Goal: Transaction & Acquisition: Book appointment/travel/reservation

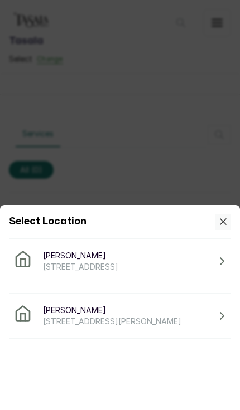
scroll to position [47, 0]
click at [45, 257] on span "[PERSON_NAME]" at bounding box center [80, 255] width 75 height 11
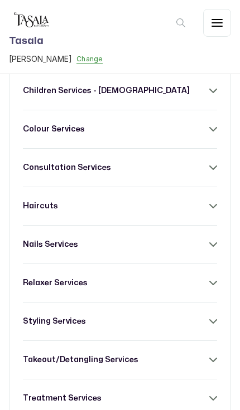
scroll to position [209, 0]
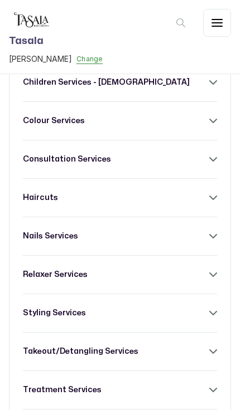
click at [45, 385] on h3 "treatment services" at bounding box center [62, 390] width 79 height 11
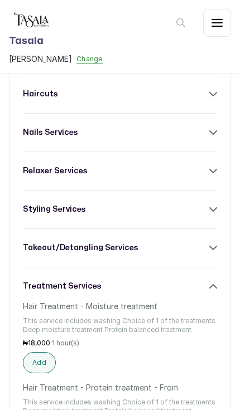
scroll to position [319, 0]
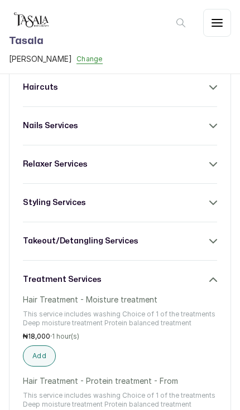
click at [32, 346] on button "Add" at bounding box center [39, 356] width 33 height 21
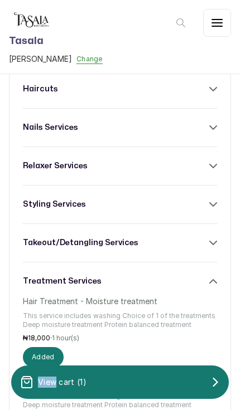
scroll to position [317, 0]
click at [45, 276] on h3 "treatment services" at bounding box center [62, 281] width 79 height 11
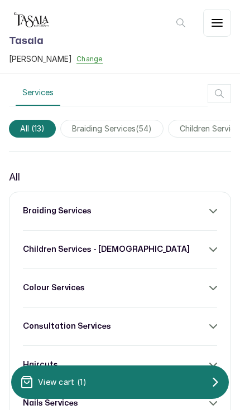
scroll to position [35, 0]
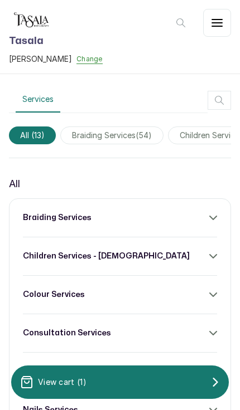
click at [33, 212] on h3 "braiding services" at bounding box center [57, 217] width 69 height 11
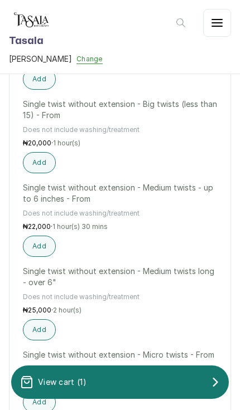
scroll to position [3019, 0]
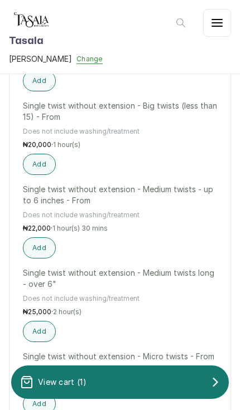
click at [37, 238] on button "Add" at bounding box center [39, 248] width 33 height 21
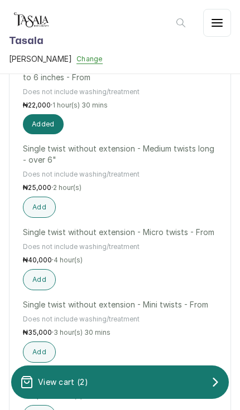
scroll to position [3146, 0]
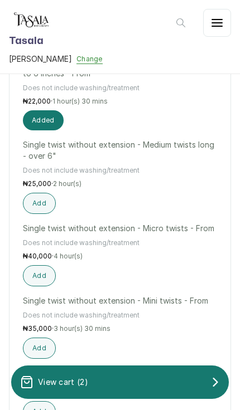
click at [51, 378] on p "View cart ( 2 )" at bounding box center [63, 382] width 50 height 11
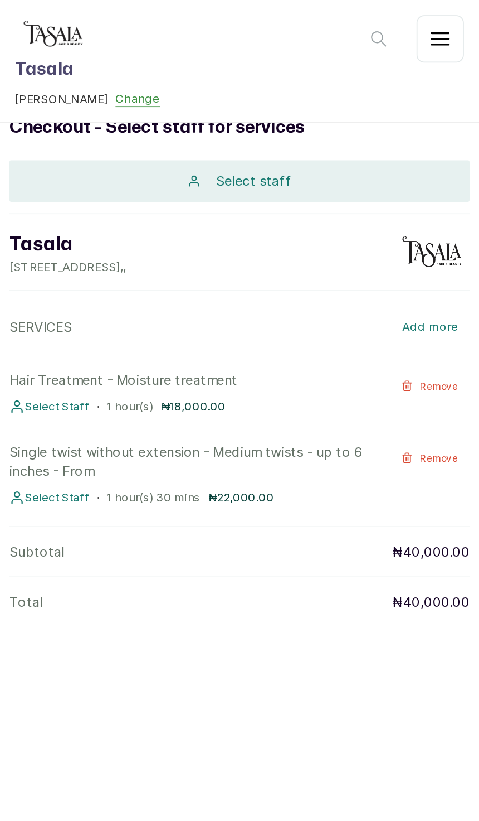
scroll to position [0, 0]
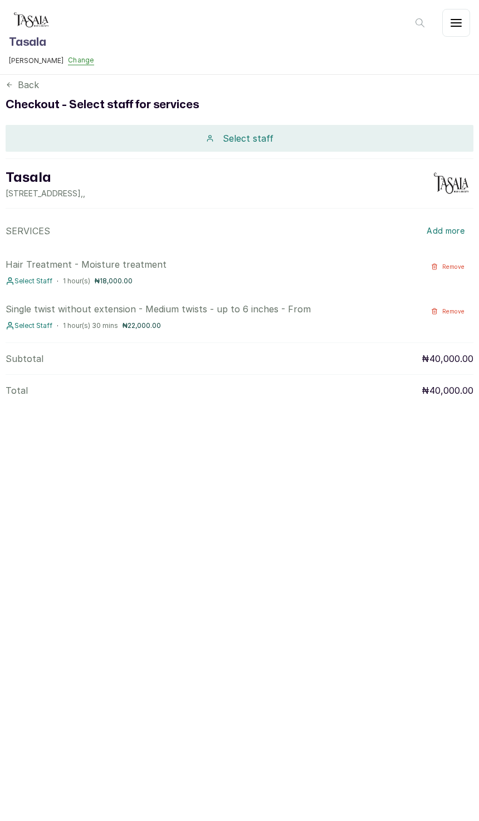
click at [112, 143] on div "Select staff" at bounding box center [240, 138] width 468 height 27
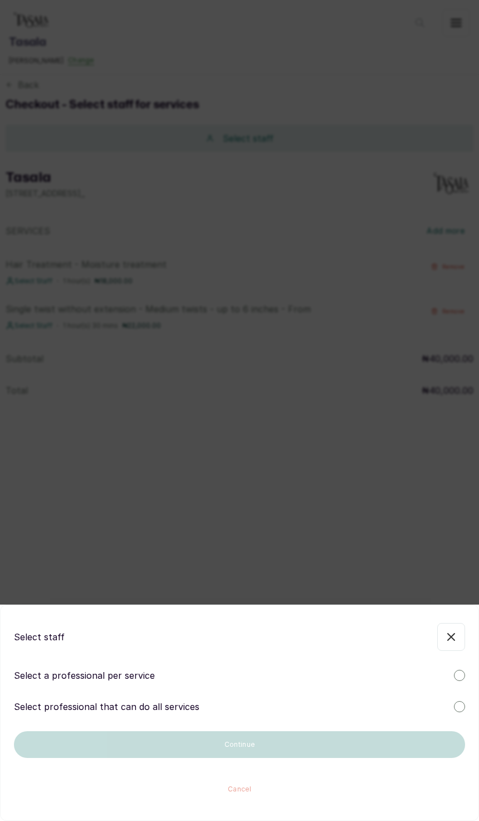
click at [64, 410] on p "Select professional that can do all services" at bounding box center [107, 706] width 186 height 13
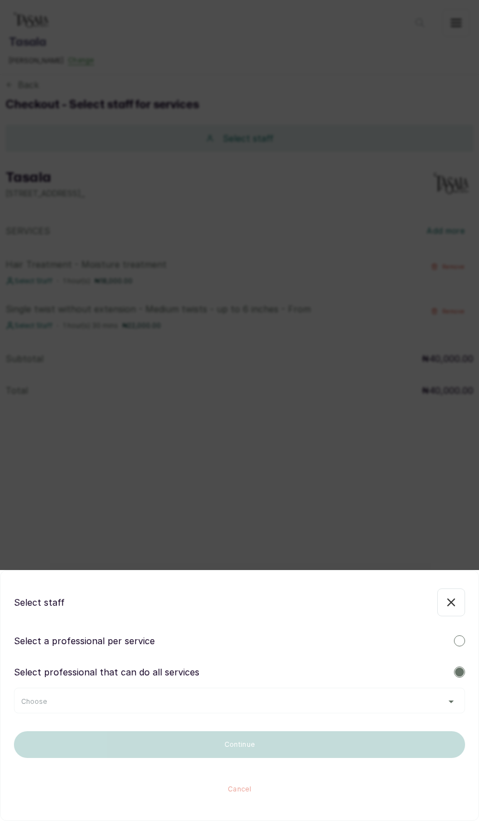
click at [74, 410] on div "Choose" at bounding box center [239, 701] width 437 height 9
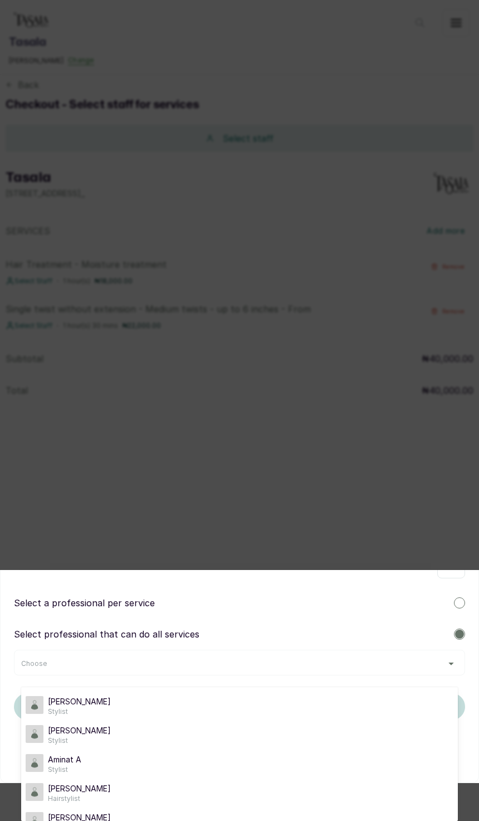
scroll to position [38, 0]
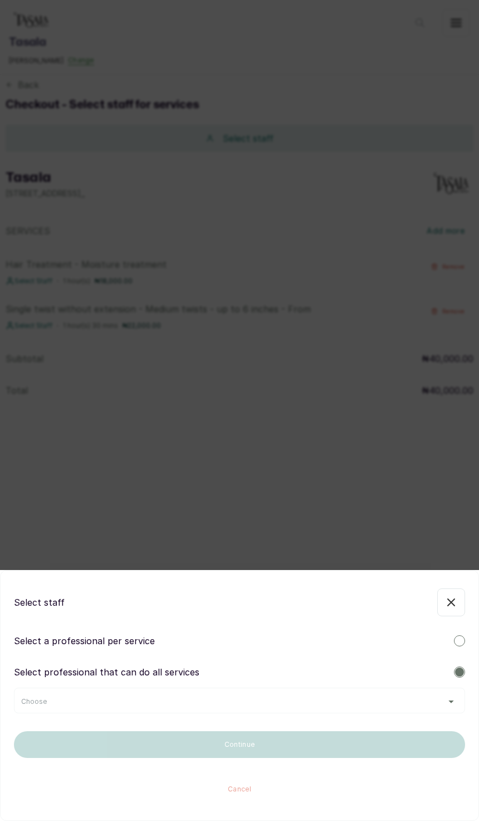
click at [46, 410] on div "Select staff Select a professional per service Select professional that can do …" at bounding box center [239, 695] width 479 height 251
click at [41, 410] on span "Choose" at bounding box center [34, 701] width 26 height 9
click at [65, 410] on div "Choose" at bounding box center [239, 701] width 437 height 9
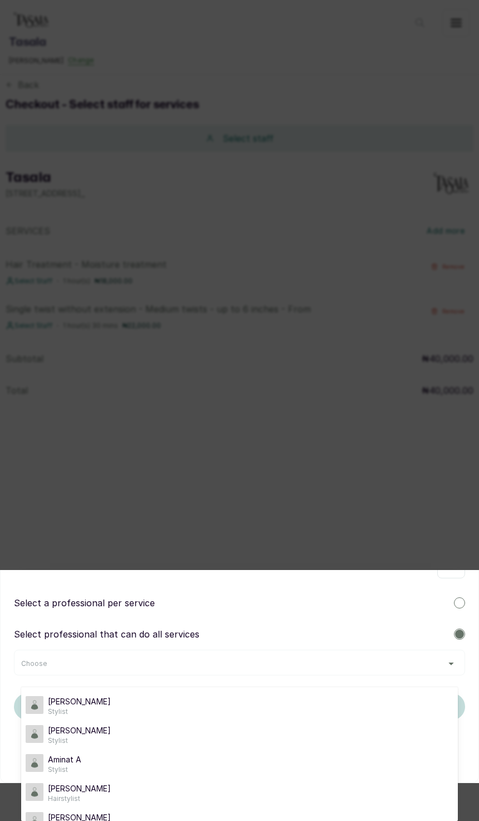
scroll to position [38, 0]
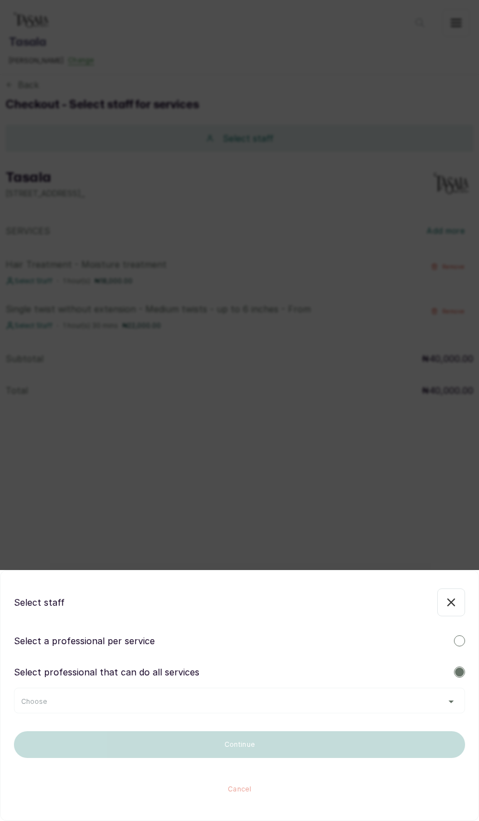
click at [43, 410] on div "Select professional that can do all services Choose" at bounding box center [240, 689] width 452 height 48
click at [47, 410] on div "Choose" at bounding box center [239, 701] width 437 height 9
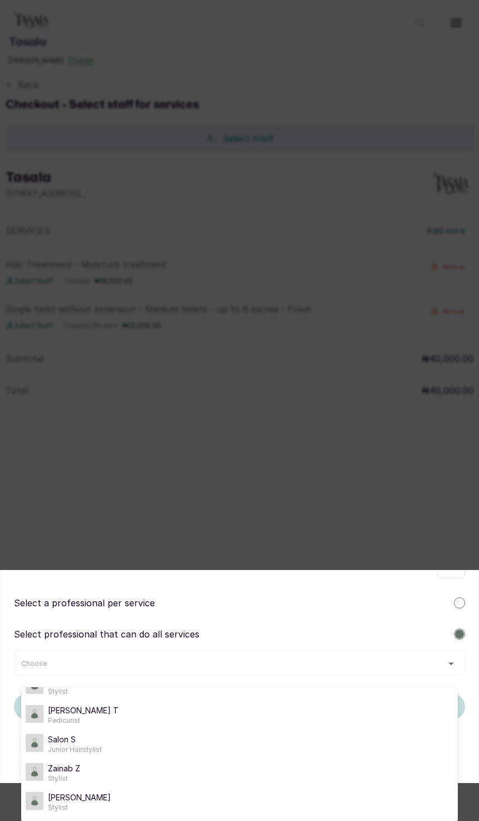
scroll to position [136, 0]
click at [47, 410] on div "Zee Z Stylist" at bounding box center [240, 802] width 428 height 20
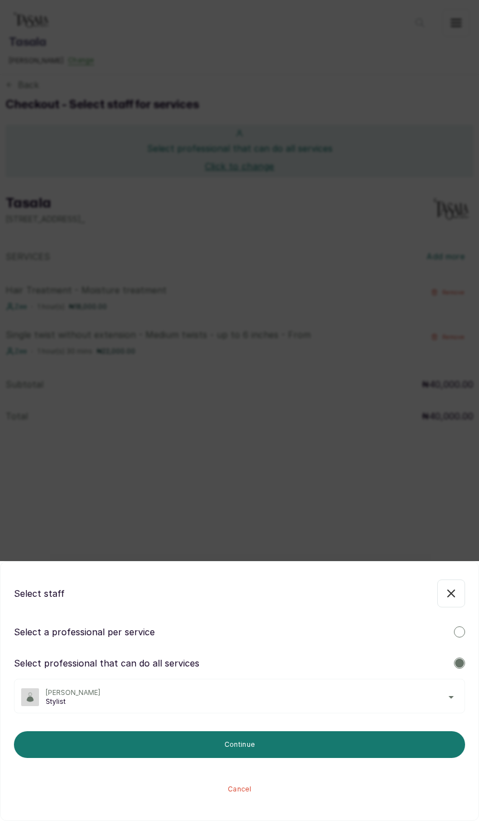
scroll to position [0, 0]
click at [112, 410] on button "Continue" at bounding box center [240, 744] width 452 height 27
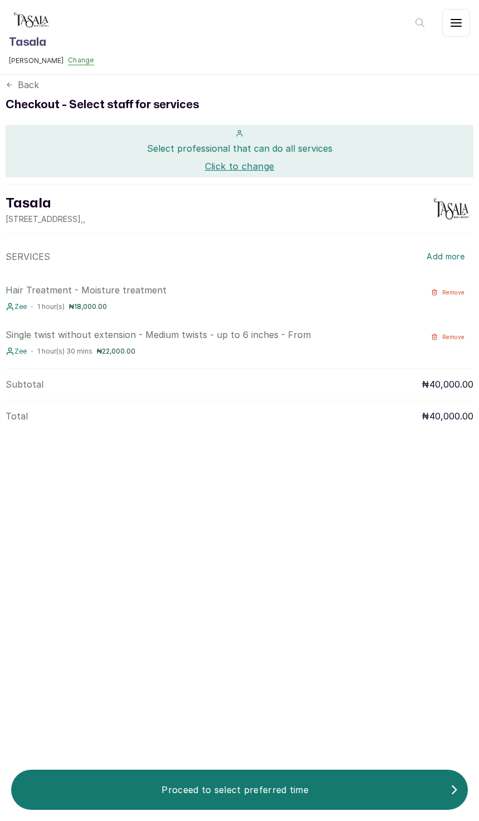
click at [160, 410] on p "Proceed to select preferred time" at bounding box center [235, 789] width 430 height 13
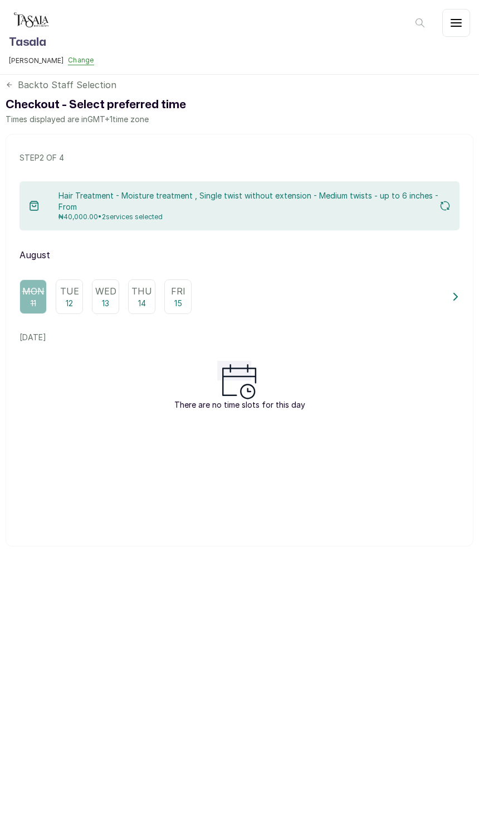
scroll to position [67, 0]
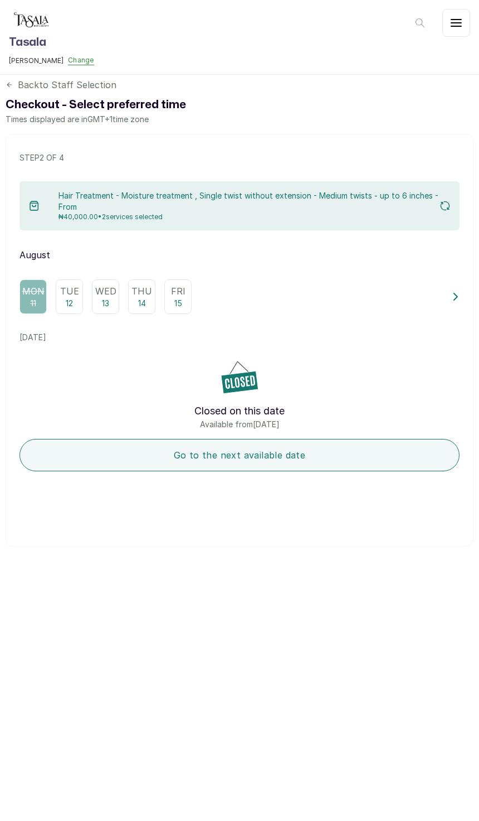
click at [73, 298] on p "12" at bounding box center [69, 303] width 7 height 11
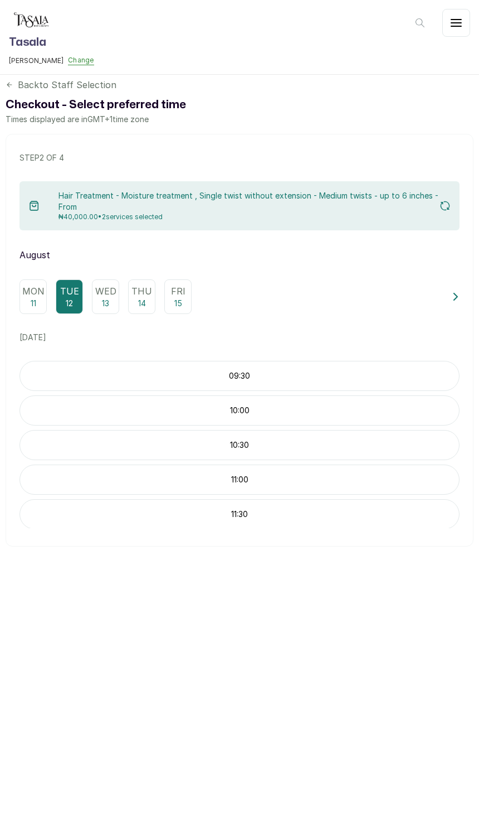
click at [175, 410] on p "11:30" at bounding box center [239, 513] width 439 height 11
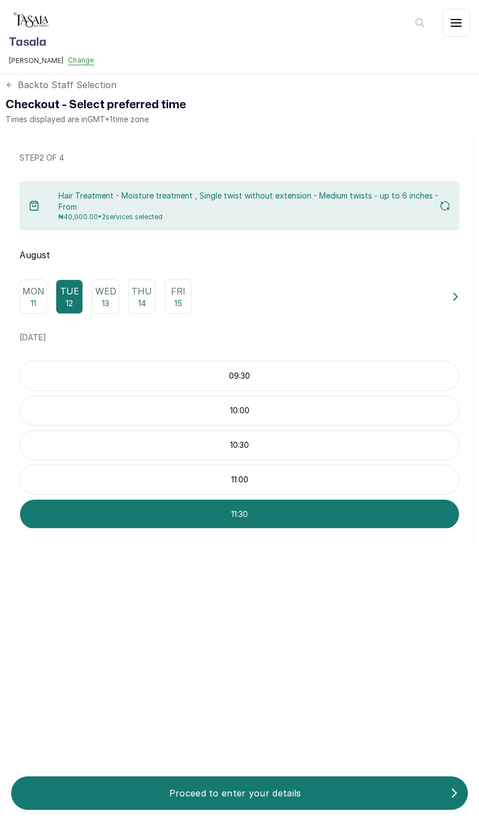
click at [171, 410] on button "Proceed to enter your details" at bounding box center [239, 792] width 457 height 33
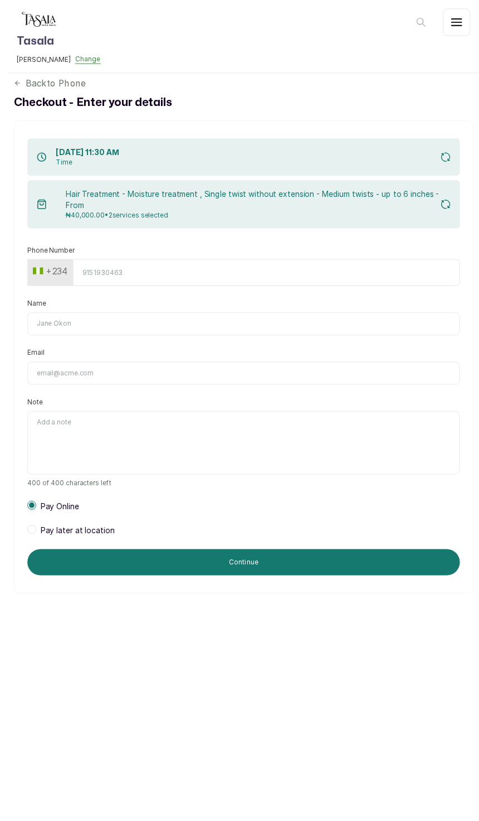
scroll to position [0, 0]
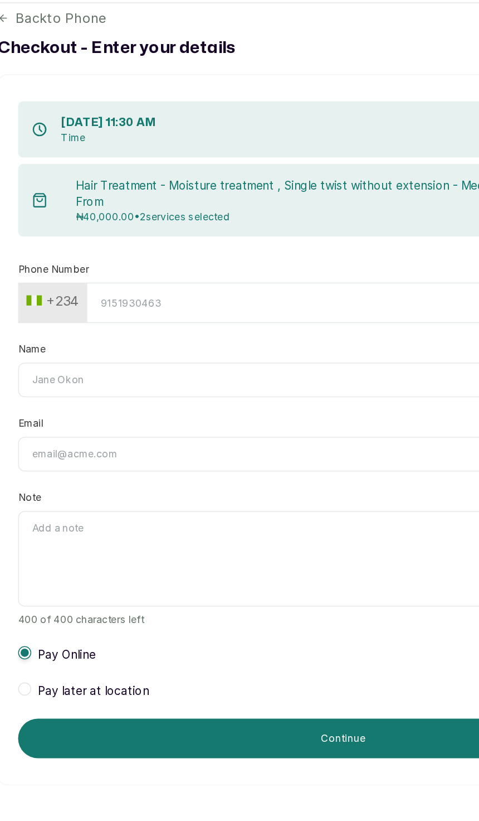
click at [115, 264] on input "Phone Number" at bounding box center [263, 277] width 394 height 27
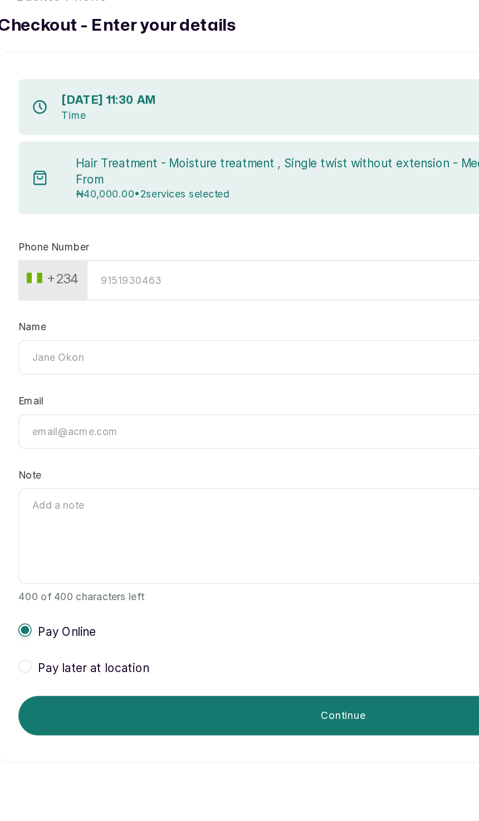
type input "8141697294"
type input "[PERSON_NAME]"
type input "[EMAIL_ADDRESS][PERSON_NAME][DOMAIN_NAME]"
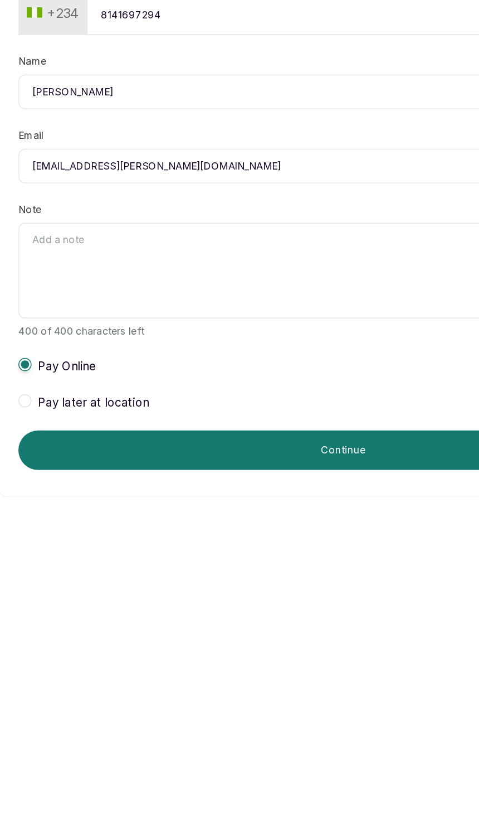
click at [20, 410] on span at bounding box center [24, 538] width 9 height 9
click at [7, 275] on div "Enter details step 4 of 4 [DATE] 11:30 AM Time Hair Treatment - Moisture treatm…" at bounding box center [240, 363] width 468 height 481
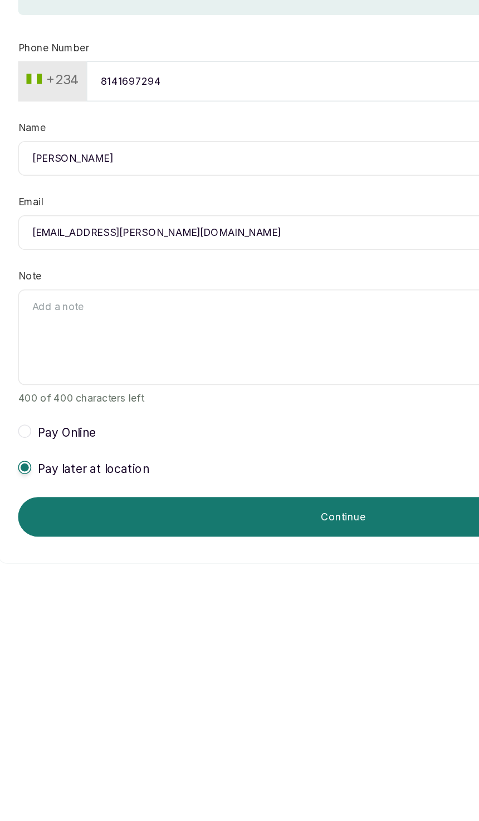
click at [90, 410] on button "Continue" at bounding box center [240, 572] width 440 height 27
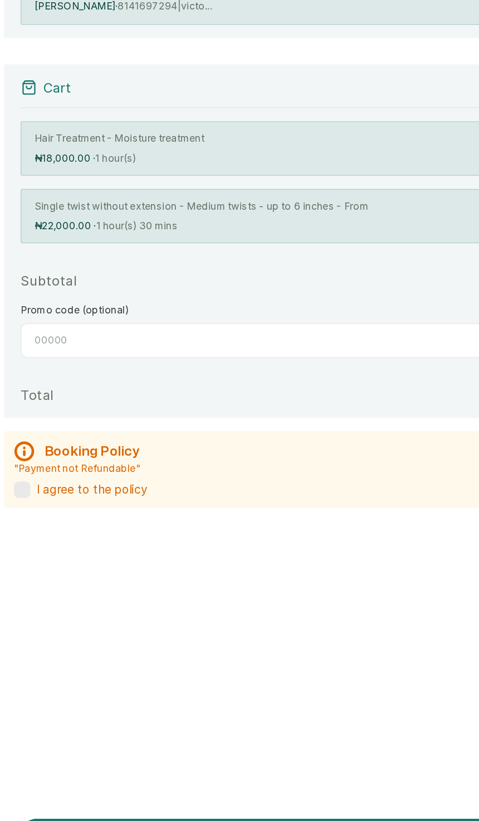
click at [17, 410] on label at bounding box center [22, 553] width 11 height 11
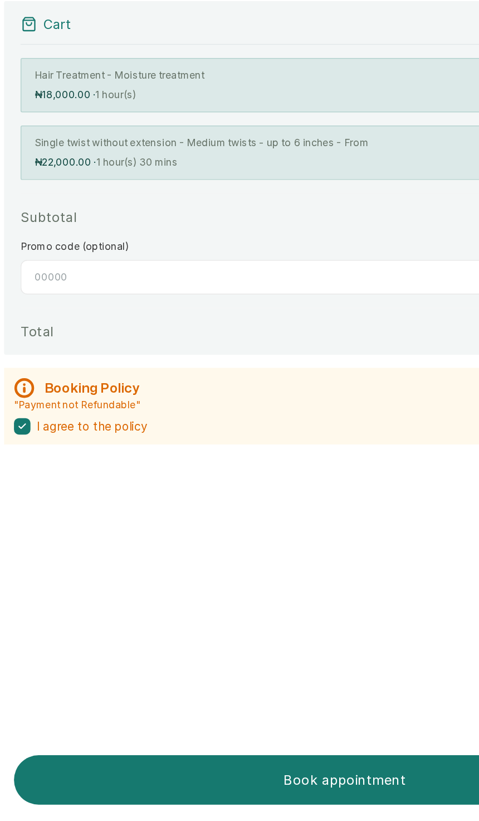
scroll to position [16, 0]
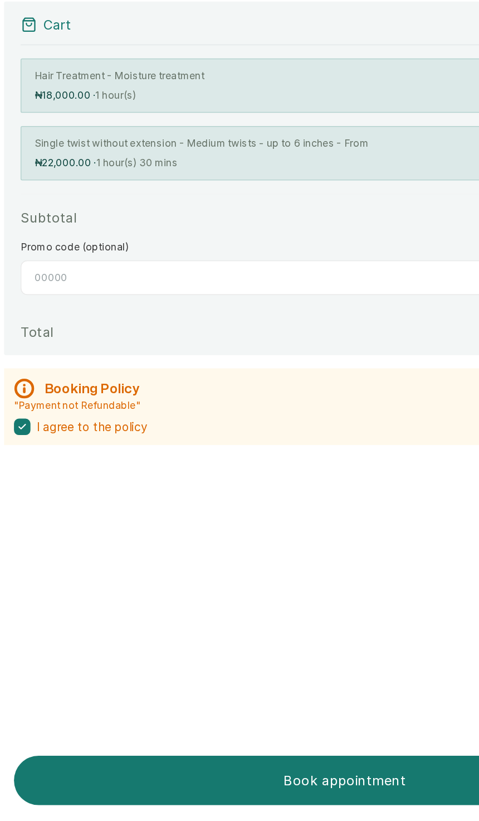
click at [121, 410] on p "Book appointment" at bounding box center [241, 792] width 430 height 13
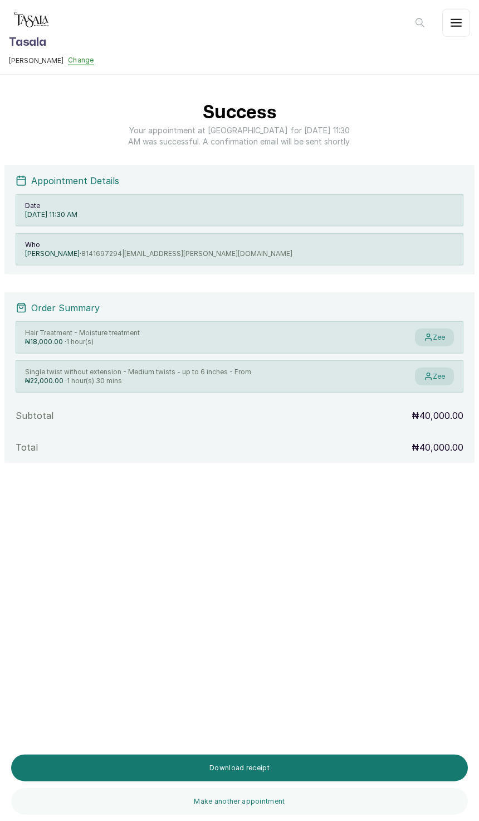
scroll to position [80, 0]
click at [168, 410] on button "Download receipt" at bounding box center [239, 767] width 457 height 27
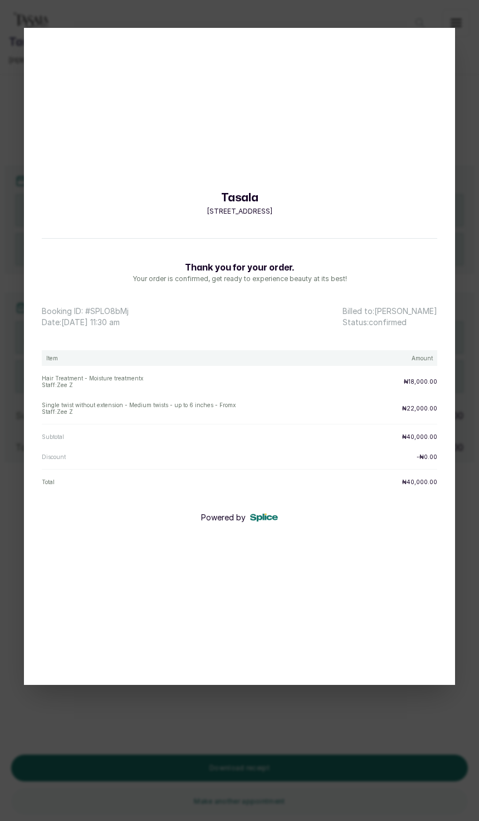
click at [214, 410] on div "Tasala [STREET_ADDRESS] Thank you for your order. Your order is confirmed, get …" at bounding box center [239, 410] width 479 height 821
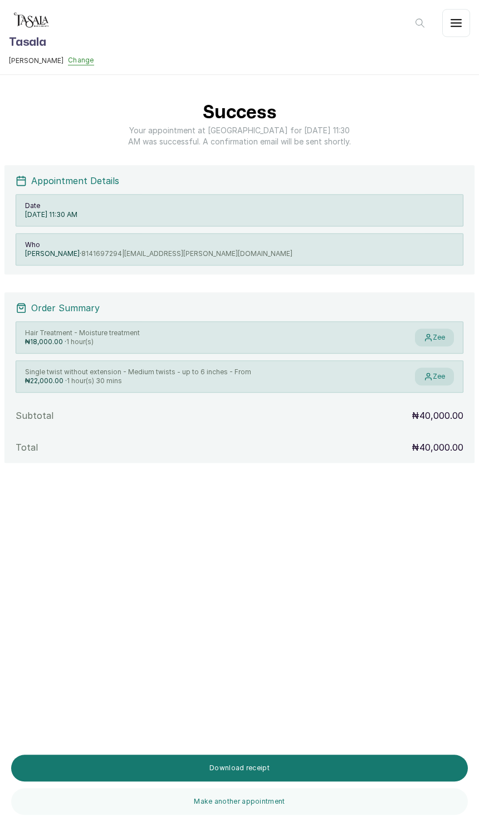
scroll to position [0, 0]
click at [239, 4] on header "Tasala [PERSON_NAME] Change My cart ( 0 ) Go home" at bounding box center [239, 37] width 479 height 75
click at [239, 27] on button "button" at bounding box center [457, 23] width 28 height 28
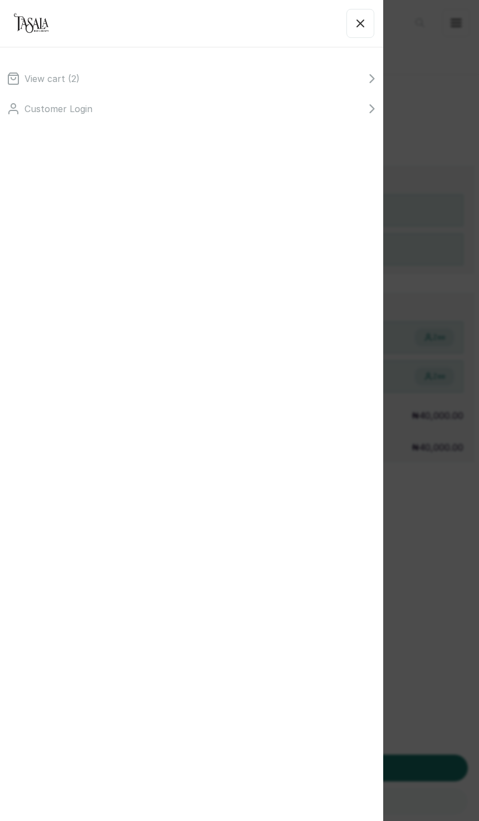
click at [71, 113] on p "Customer Login" at bounding box center [59, 108] width 68 height 13
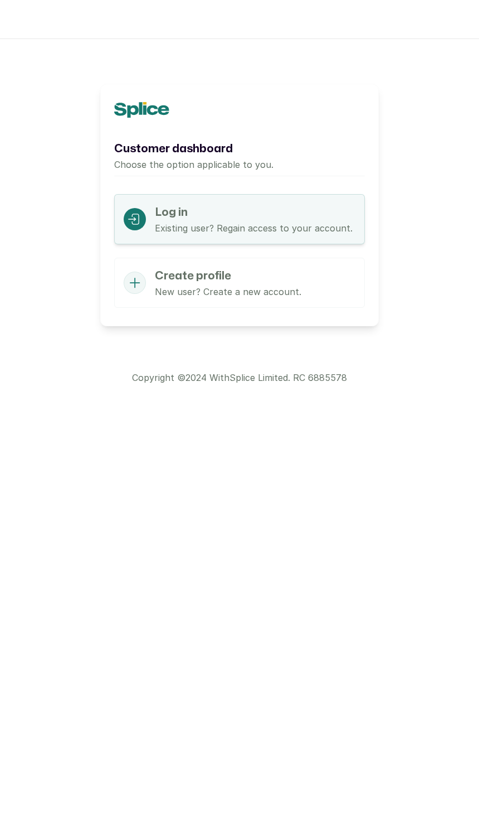
click at [154, 261] on div "Create profile New user? Create a new account." at bounding box center [239, 283] width 251 height 50
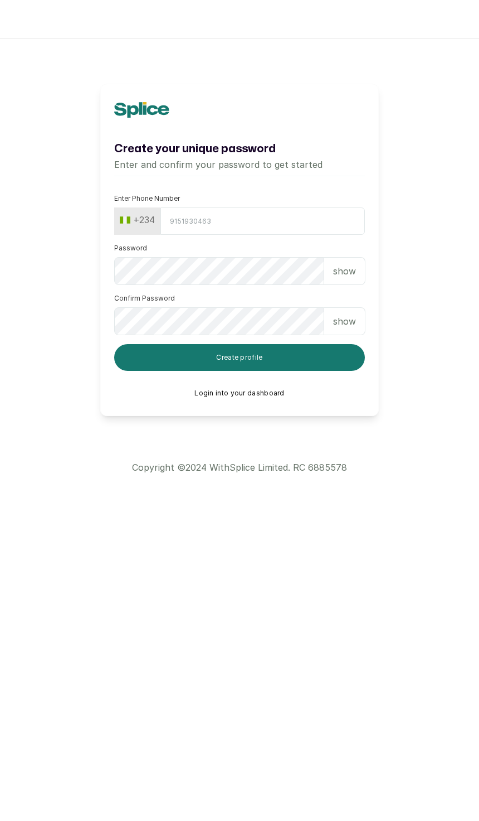
click at [193, 193] on div "Create your unique password Enter and confirm your password to get started Ente…" at bounding box center [239, 250] width 279 height 332
click at [201, 210] on input "Enter Phone Number" at bounding box center [263, 220] width 205 height 27
type input "8141697294"
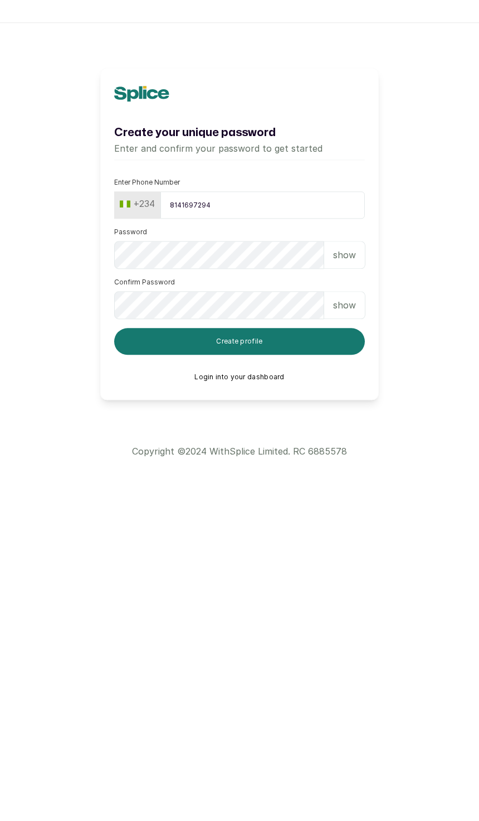
click at [239, 257] on div "show" at bounding box center [344, 271] width 41 height 28
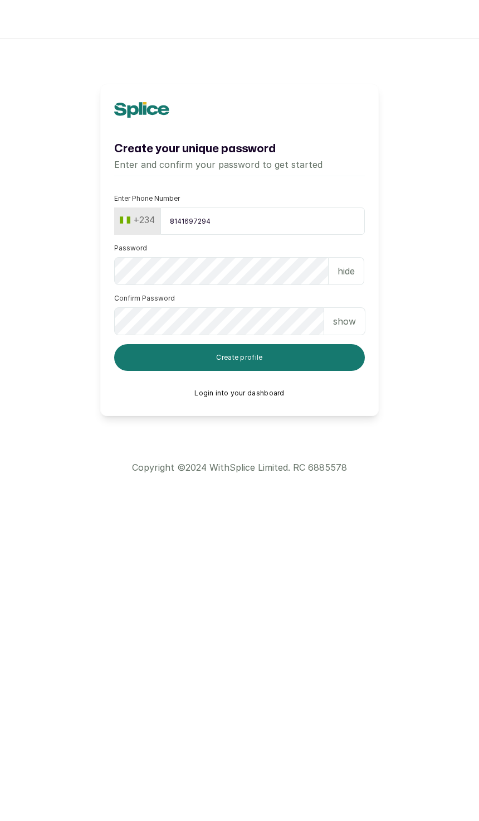
click at [239, 324] on p "show" at bounding box center [344, 320] width 23 height 13
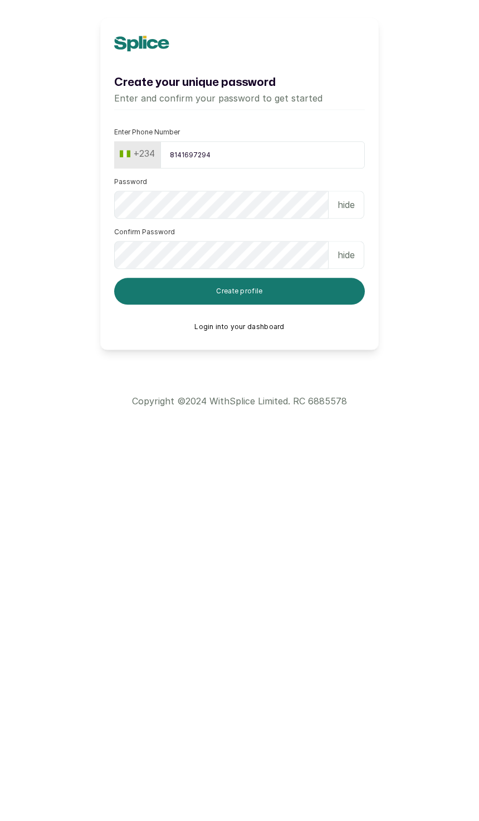
click at [130, 344] on button "Create profile" at bounding box center [239, 357] width 251 height 27
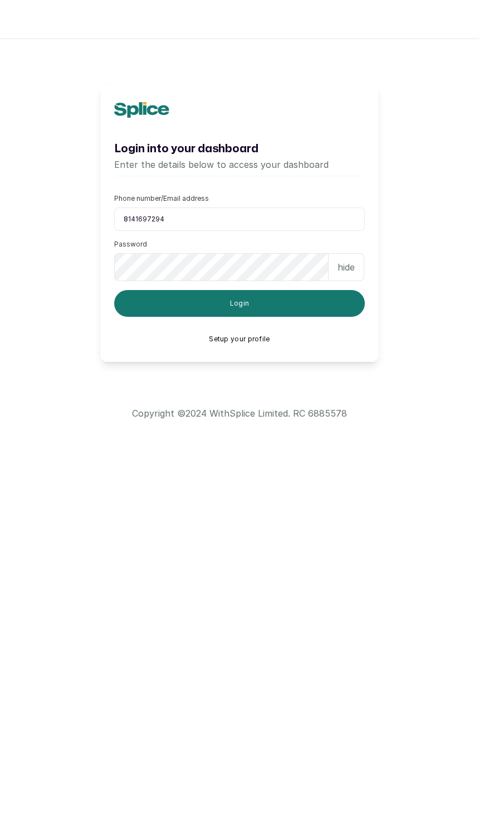
click at [148, 305] on button "Login" at bounding box center [239, 303] width 251 height 27
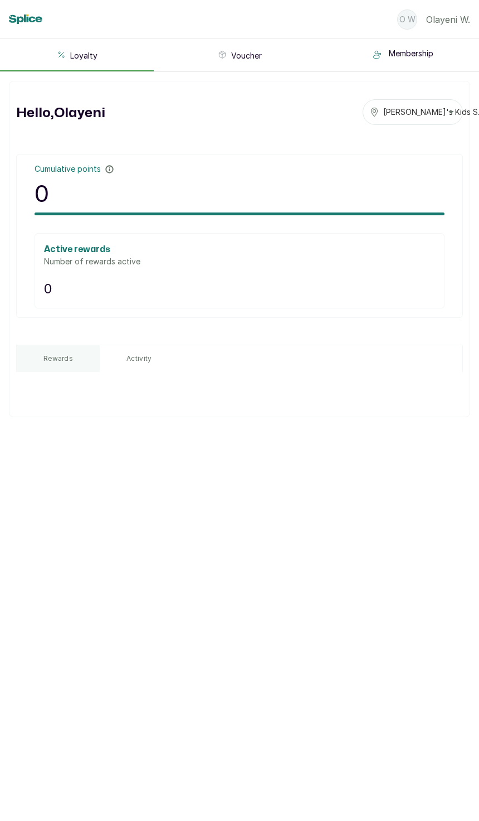
click at [232, 52] on span "Voucher" at bounding box center [246, 55] width 31 height 11
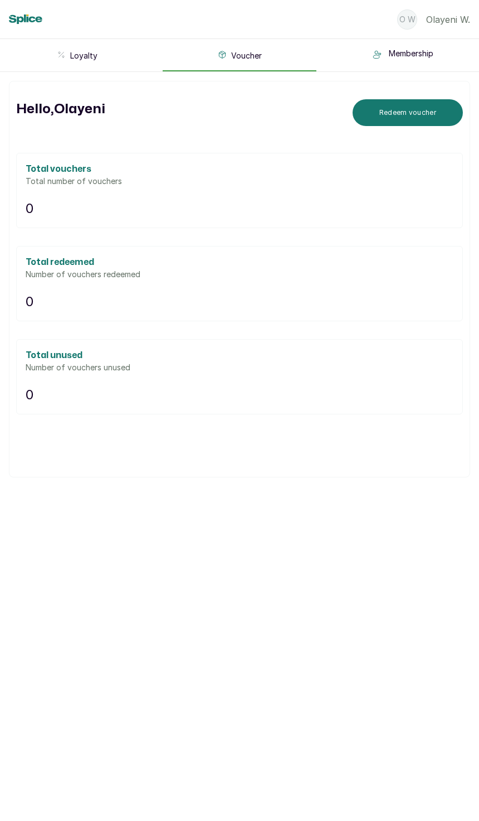
click at [239, 60] on icon "button" at bounding box center [377, 54] width 13 height 13
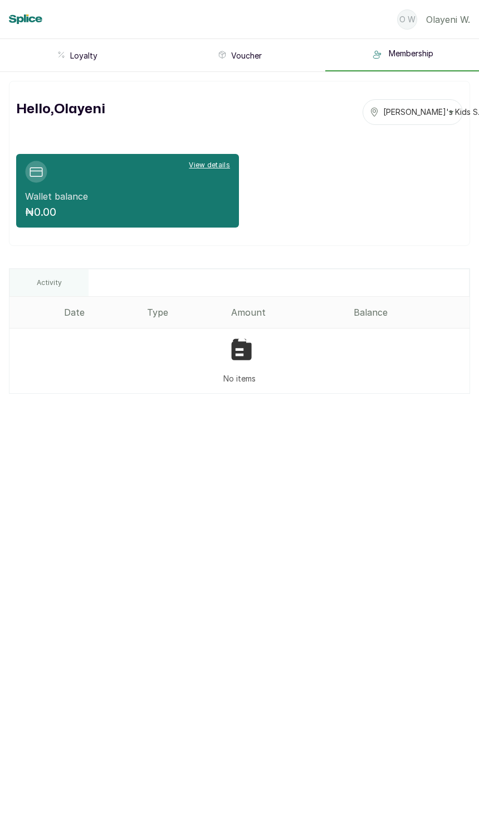
click at [239, 110] on div "[PERSON_NAME]'s Kids S..." at bounding box center [426, 111] width 113 height 11
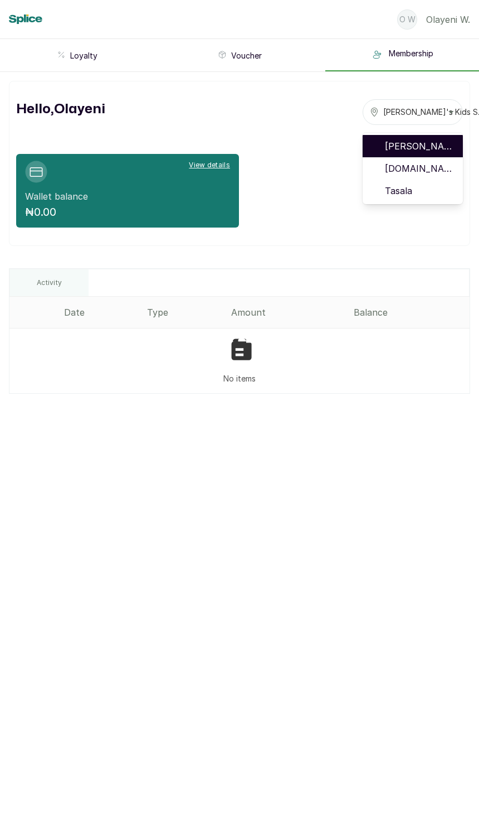
click at [239, 164] on span "[DOMAIN_NAME]" at bounding box center [419, 168] width 69 height 13
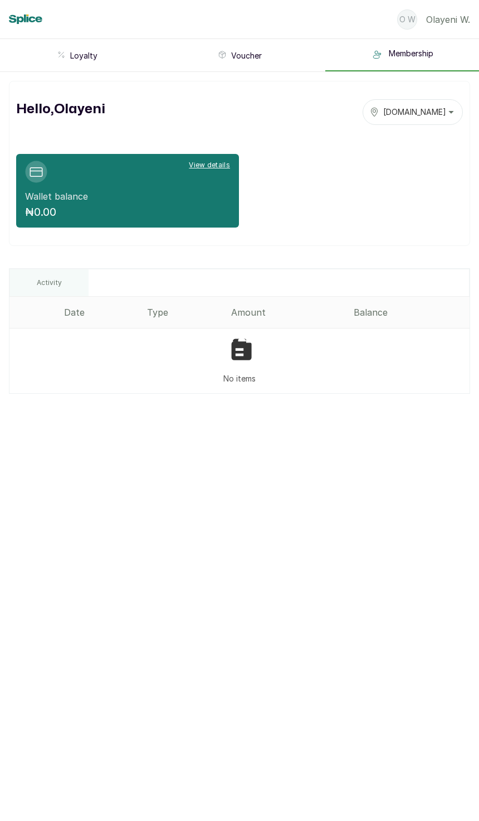
click at [239, 113] on icon "button" at bounding box center [374, 112] width 9 height 9
click at [239, 188] on li "Tasala" at bounding box center [413, 191] width 100 height 22
click at [239, 24] on button "O W [PERSON_NAME]" at bounding box center [434, 19] width 73 height 38
click at [239, 132] on div "Hello, [PERSON_NAME]" at bounding box center [239, 119] width 447 height 41
click at [239, 20] on p "O W" at bounding box center [408, 19] width 16 height 11
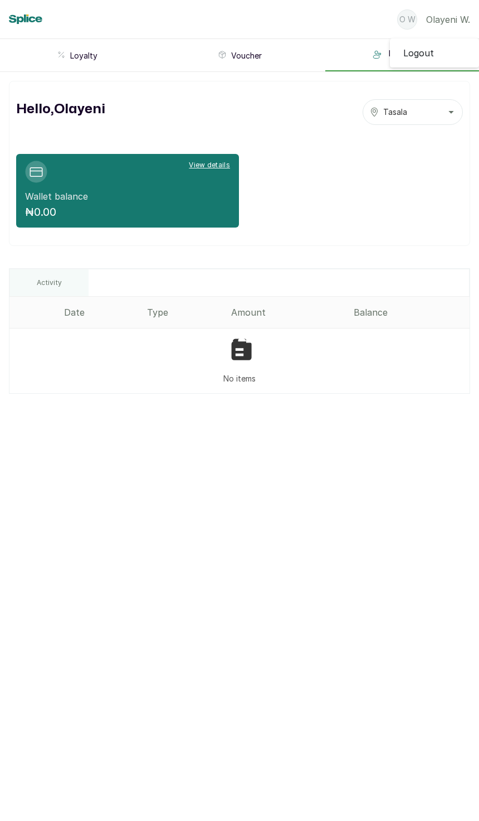
click at [239, 20] on p "[PERSON_NAME]" at bounding box center [449, 19] width 44 height 13
click at [239, 17] on p "[PERSON_NAME]" at bounding box center [449, 19] width 44 height 13
click at [51, 54] on button "Loyalty" at bounding box center [77, 56] width 154 height 30
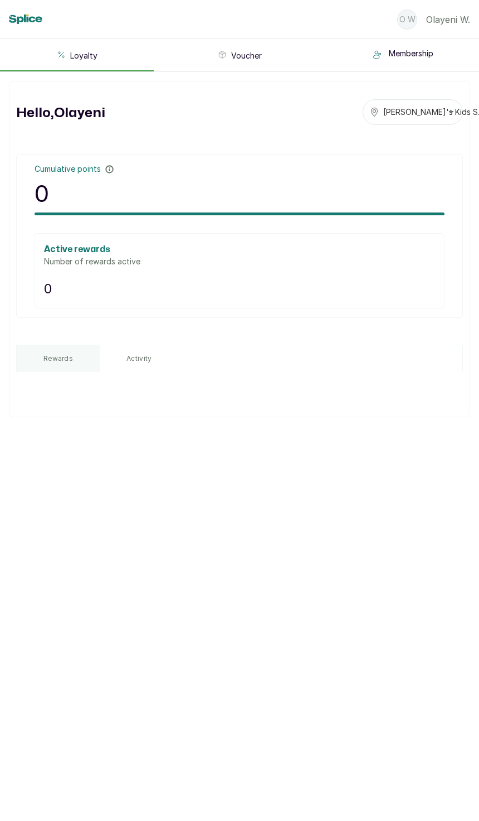
click at [202, 42] on button "Voucher" at bounding box center [240, 56] width 154 height 30
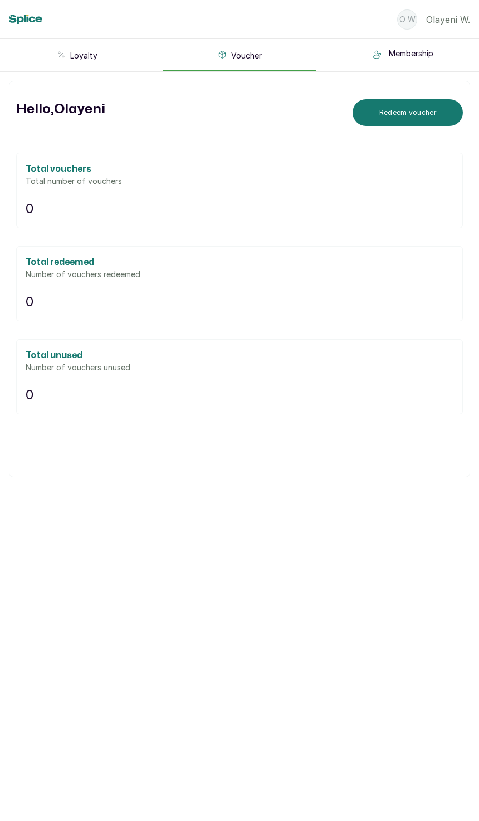
click at [239, 45] on button "Membership" at bounding box center [403, 55] width 154 height 32
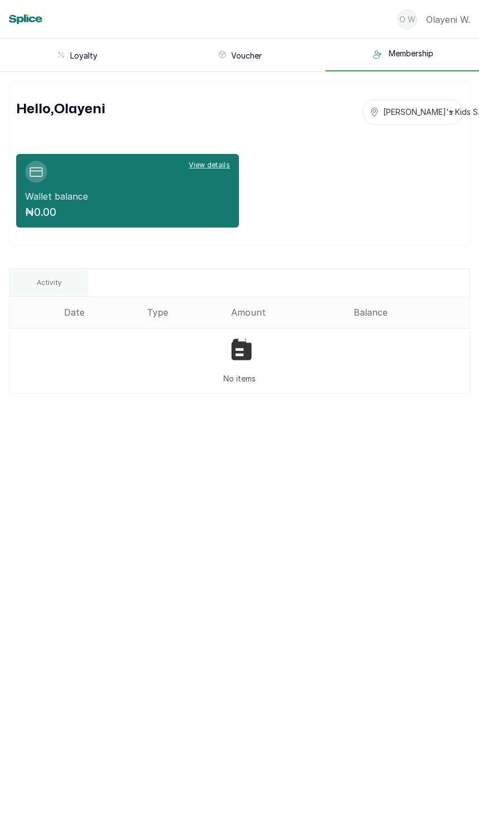
click at [239, 103] on button "[PERSON_NAME]'s Kids S..." at bounding box center [413, 112] width 100 height 26
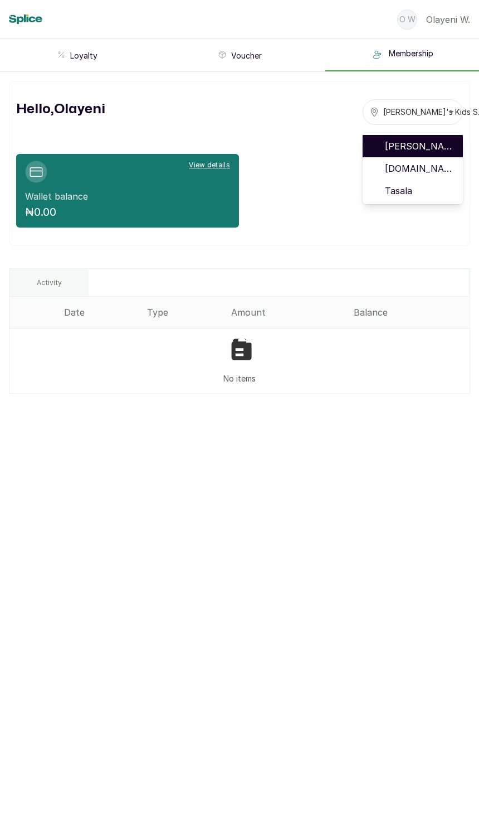
click at [239, 164] on li "[DOMAIN_NAME]" at bounding box center [413, 168] width 100 height 22
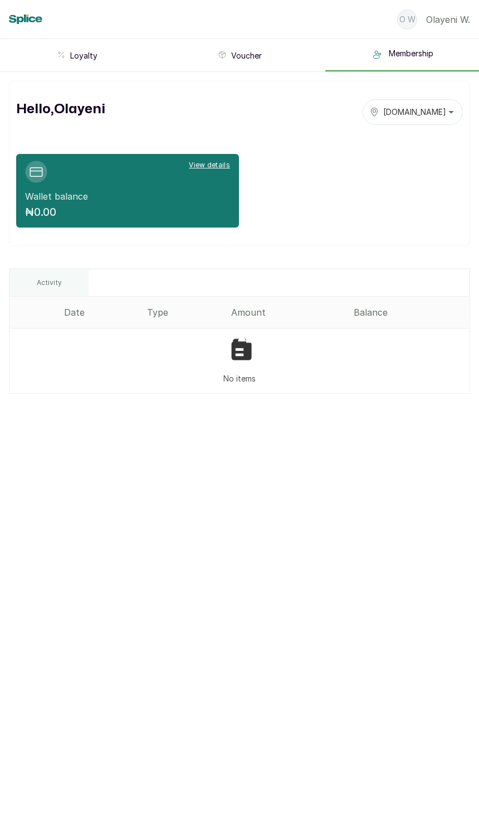
click at [239, 109] on div "[DOMAIN_NAME]" at bounding box center [408, 111] width 76 height 11
click at [239, 188] on span "Tasala" at bounding box center [419, 190] width 69 height 13
click at [205, 163] on button "View details" at bounding box center [209, 165] width 41 height 9
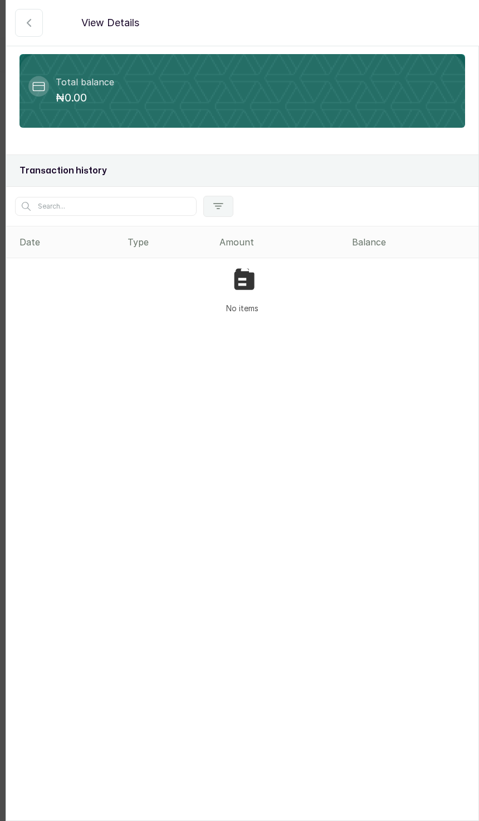
click at [54, 161] on div "Transaction history" at bounding box center [242, 170] width 473 height 32
click at [29, 30] on button "button" at bounding box center [29, 23] width 28 height 28
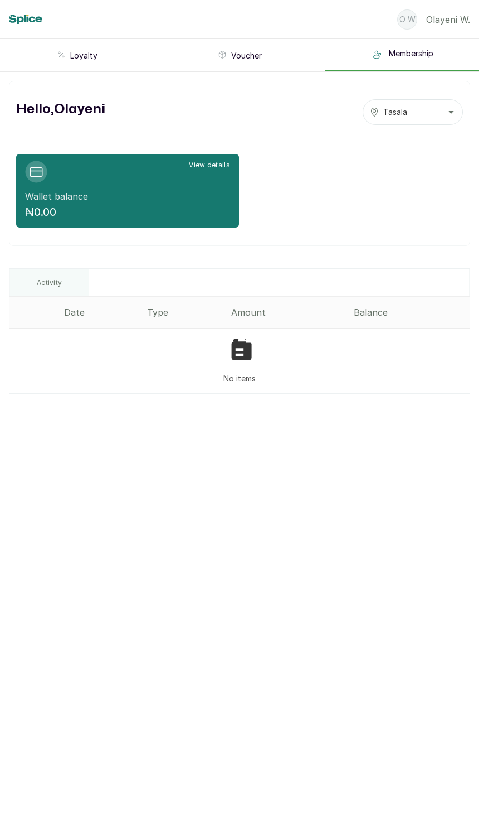
click at [69, 45] on button "Loyalty" at bounding box center [77, 56] width 154 height 30
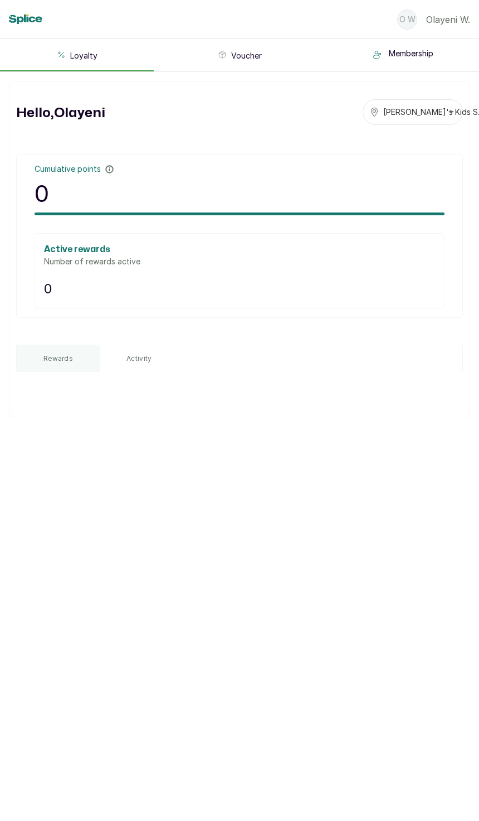
click at [130, 350] on button "Activity" at bounding box center [139, 358] width 79 height 27
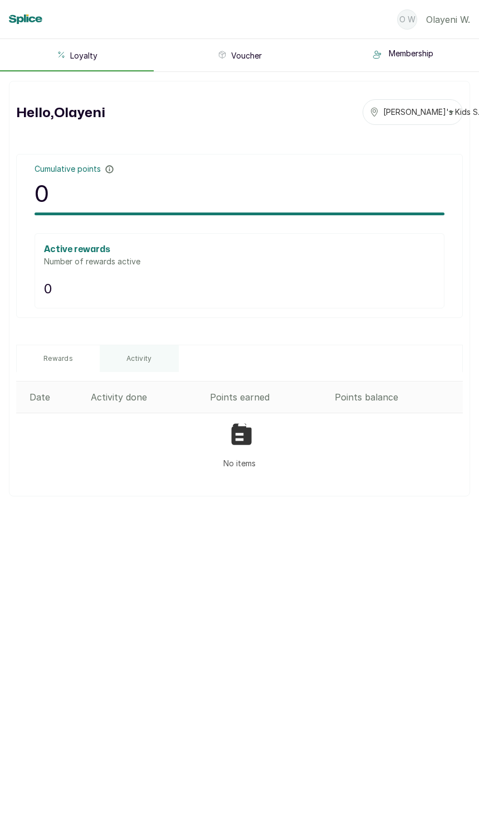
click at [218, 66] on button "Voucher" at bounding box center [240, 56] width 154 height 30
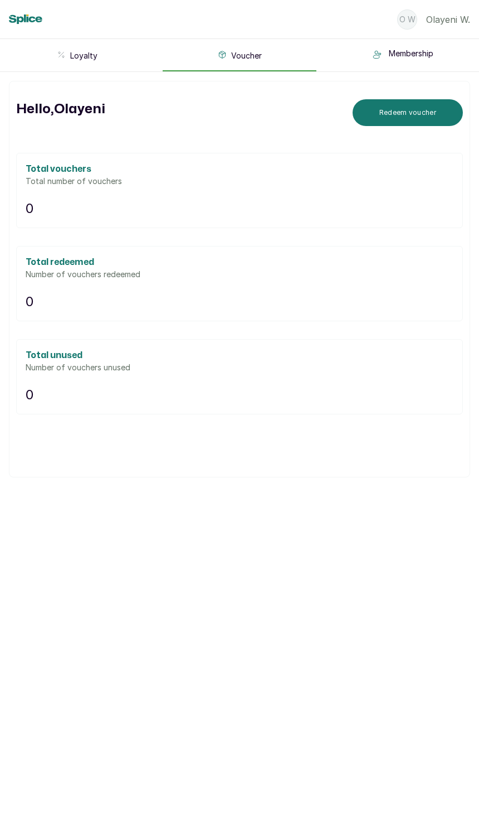
click at [239, 51] on span "Membership" at bounding box center [411, 54] width 45 height 13
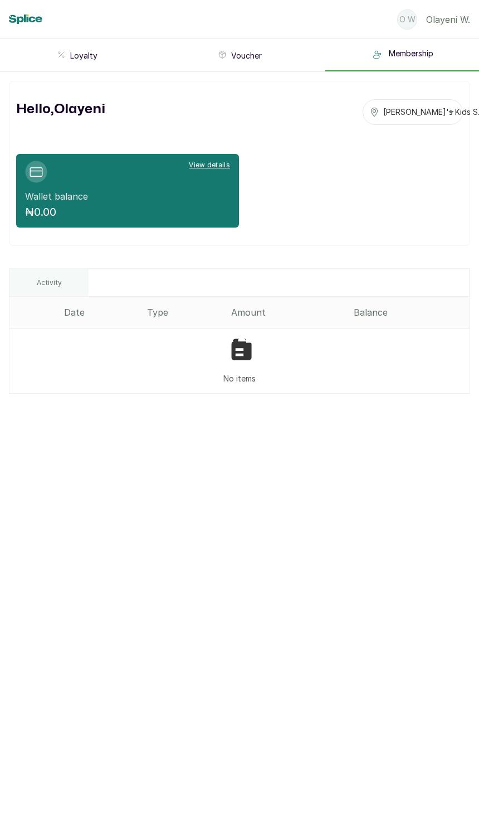
click at [202, 163] on button "View details" at bounding box center [209, 165] width 41 height 9
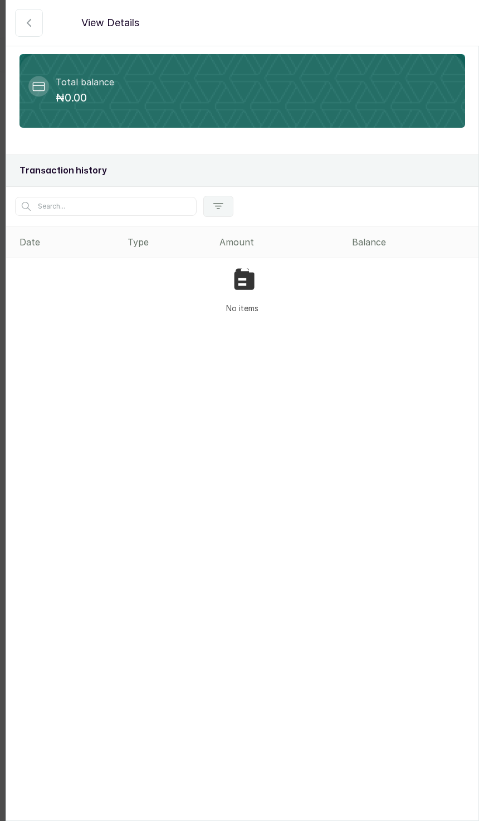
click at [30, 27] on icon "button" at bounding box center [28, 22] width 13 height 13
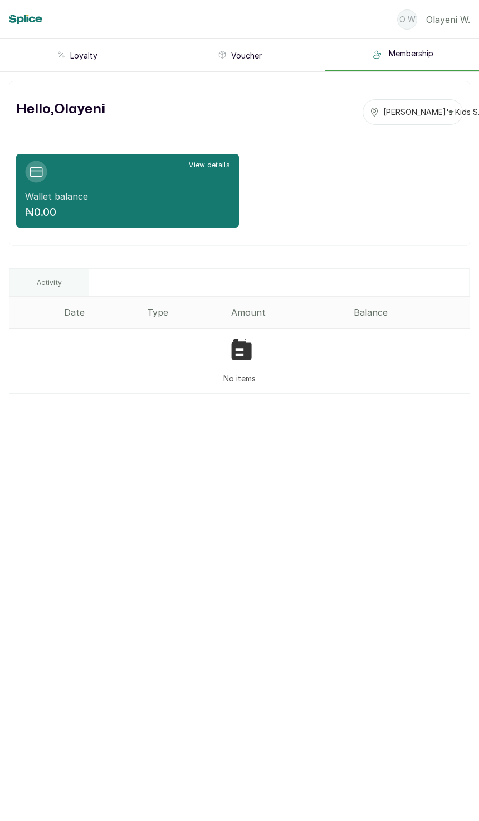
click at [60, 292] on button "Activity" at bounding box center [49, 282] width 79 height 27
click at [157, 295] on div "Activity" at bounding box center [239, 282] width 461 height 27
click at [239, 303] on th "Amount" at bounding box center [288, 313] width 122 height 32
click at [239, 12] on div "O W" at bounding box center [408, 19] width 20 height 20
click at [239, 10] on button "O W [PERSON_NAME]" at bounding box center [434, 19] width 73 height 38
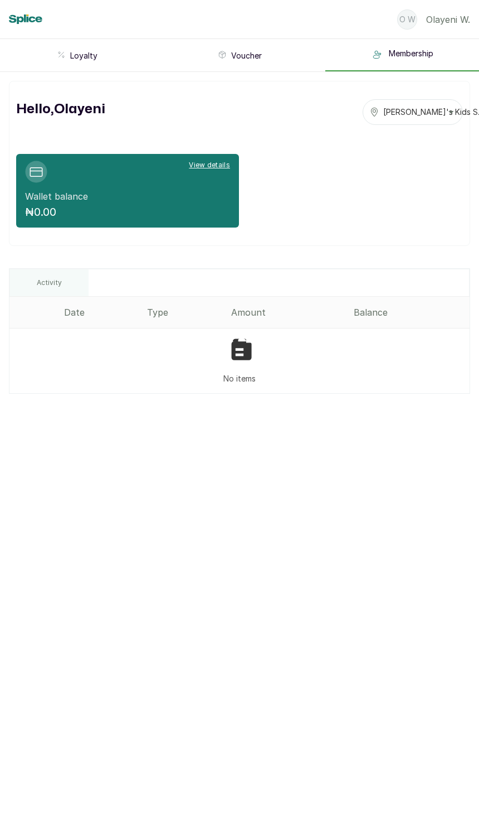
click at [239, 13] on p "[PERSON_NAME]" at bounding box center [449, 19] width 44 height 13
click at [239, 51] on span "Logout" at bounding box center [419, 52] width 31 height 13
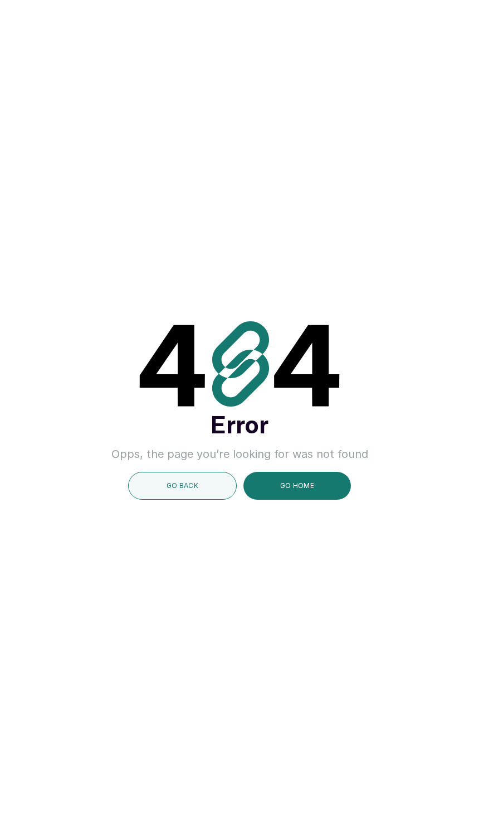
click at [168, 500] on button "GO BACK" at bounding box center [182, 486] width 109 height 28
click at [169, 500] on button "GO BACK" at bounding box center [182, 486] width 109 height 28
click at [152, 500] on button "GO BACK" at bounding box center [182, 486] width 109 height 28
click at [153, 500] on button "GO BACK" at bounding box center [182, 486] width 109 height 28
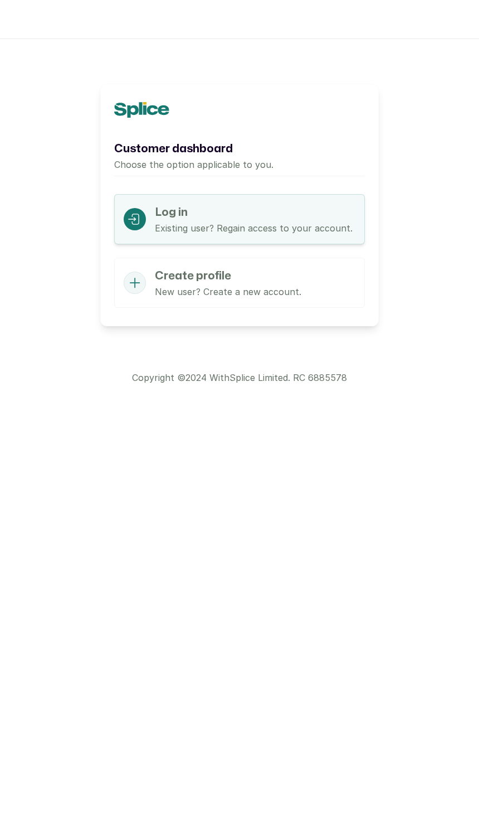
click at [185, 269] on h1 "Create profile" at bounding box center [228, 276] width 147 height 18
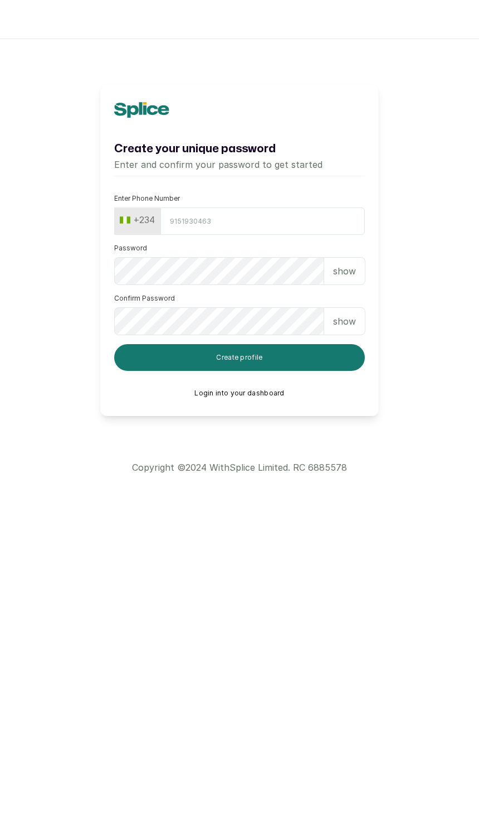
click at [176, 224] on input "Enter Phone Number" at bounding box center [263, 220] width 205 height 27
type input "8"
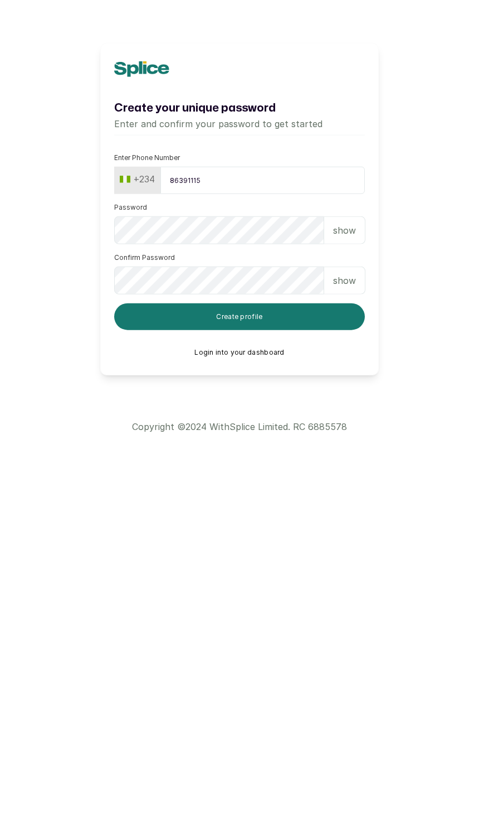
click at [146, 344] on button "Create profile" at bounding box center [239, 357] width 251 height 27
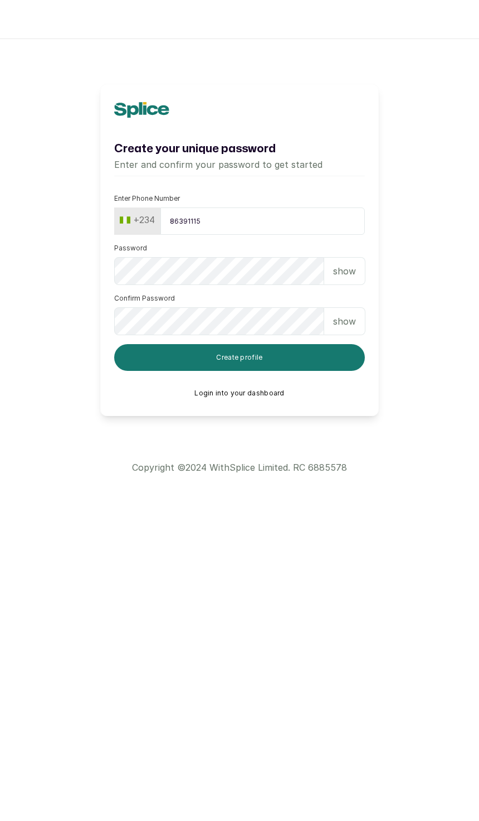
click at [167, 226] on input "86391115" at bounding box center [263, 220] width 205 height 27
type input "8"
type input "8096391115"
click at [144, 362] on button "Create profile" at bounding box center [239, 357] width 251 height 27
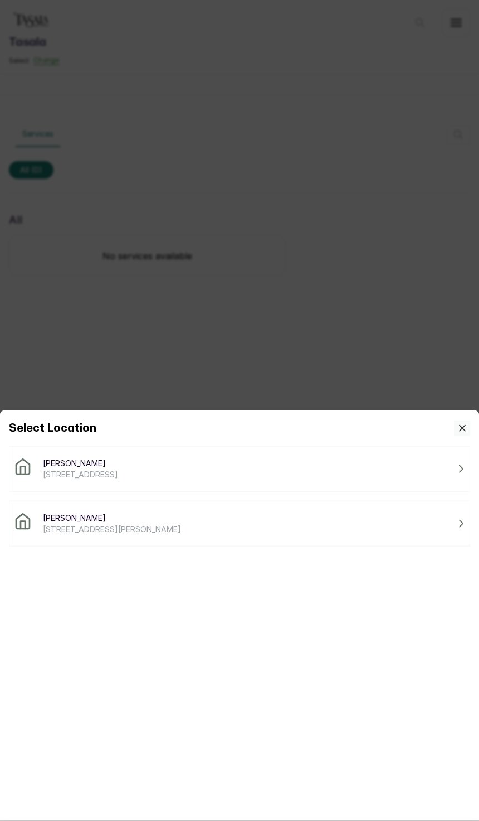
scroll to position [67, 0]
click at [8, 396] on div at bounding box center [239, 410] width 479 height 821
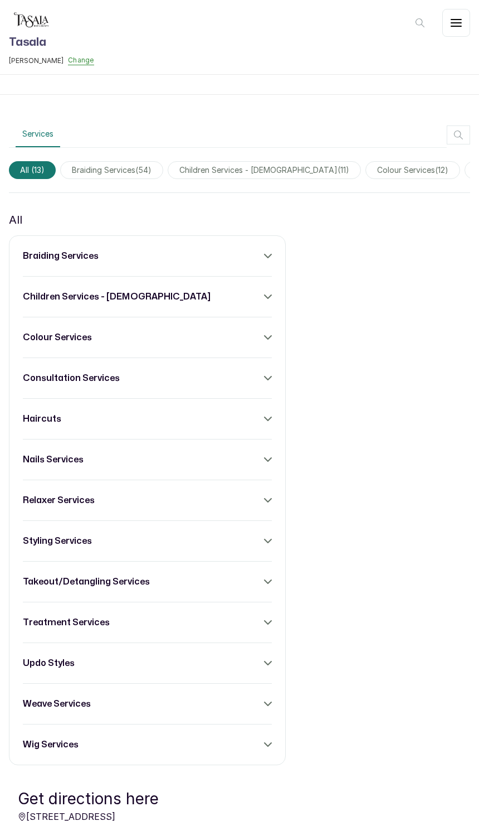
click at [39, 25] on img at bounding box center [31, 20] width 45 height 22
click at [33, 31] on img at bounding box center [31, 20] width 45 height 22
click at [470, 12] on button "button" at bounding box center [457, 23] width 28 height 28
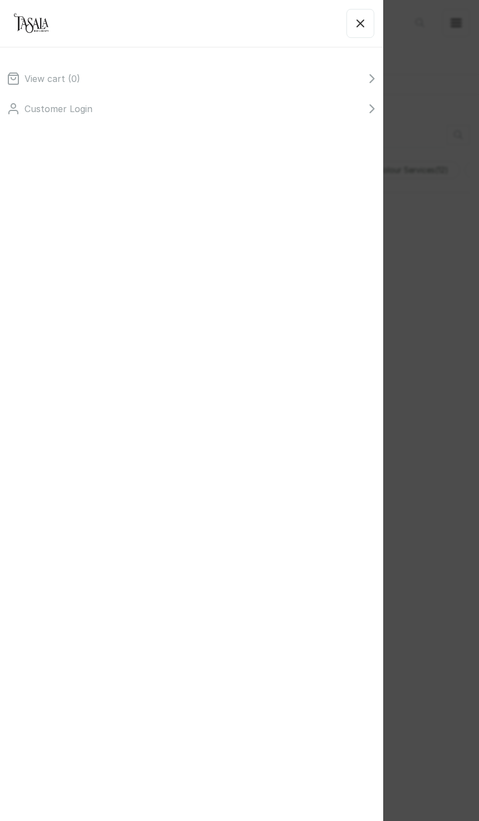
click at [52, 102] on p "Customer Login" at bounding box center [59, 108] width 68 height 13
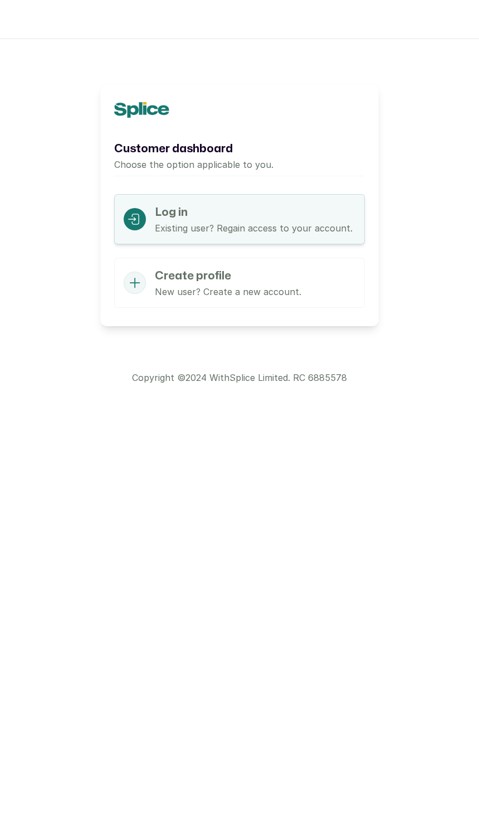
click at [152, 205] on div "Log in Existing user? Regain access to your account." at bounding box center [239, 219] width 251 height 50
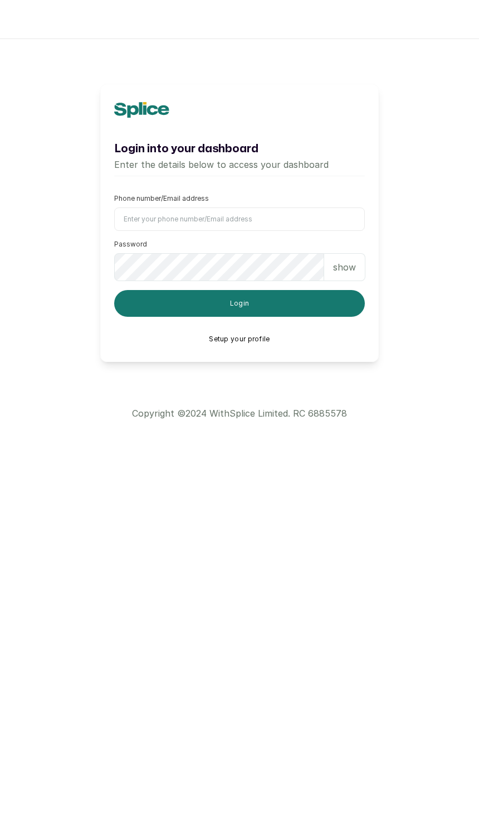
click at [133, 199] on label "Phone number/Email address" at bounding box center [161, 198] width 95 height 9
click at [133, 207] on input "Phone number/Email address" at bounding box center [239, 218] width 251 height 23
type input "8141697294"
click at [240, 303] on button "Login" at bounding box center [239, 303] width 251 height 27
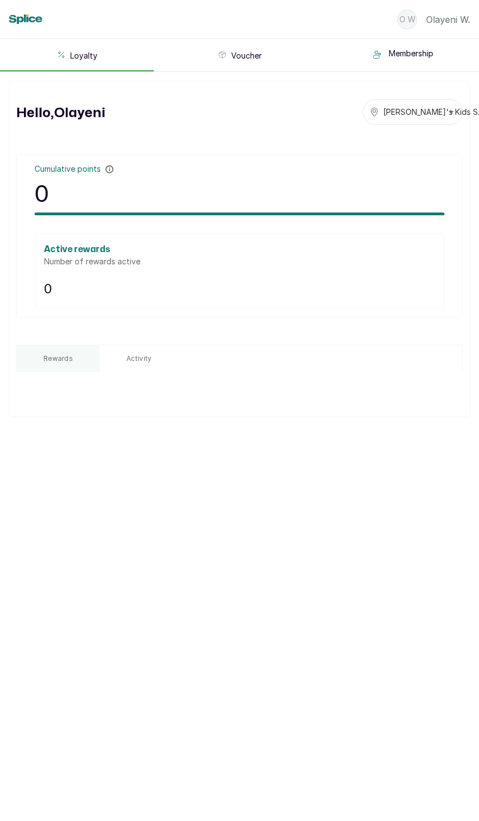
click at [390, 56] on span "Membership" at bounding box center [411, 54] width 45 height 13
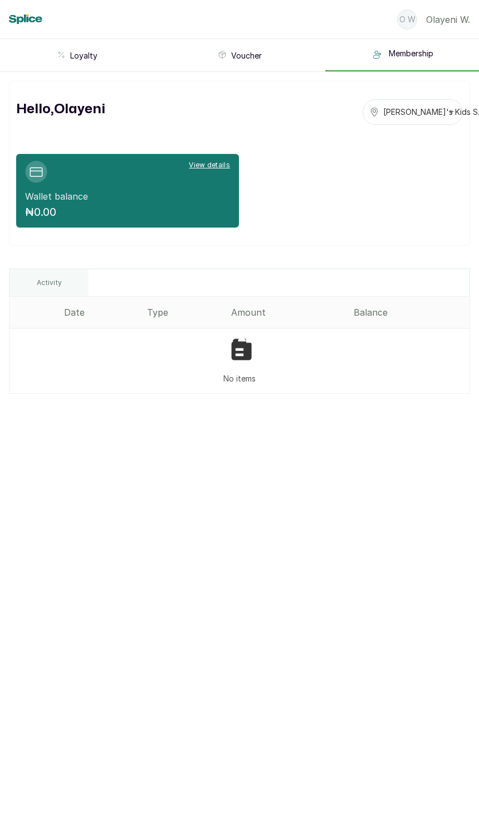
click at [66, 101] on h1 "Hello, Olayeni" at bounding box center [60, 109] width 89 height 20
click at [221, 50] on icon "button" at bounding box center [222, 54] width 9 height 9
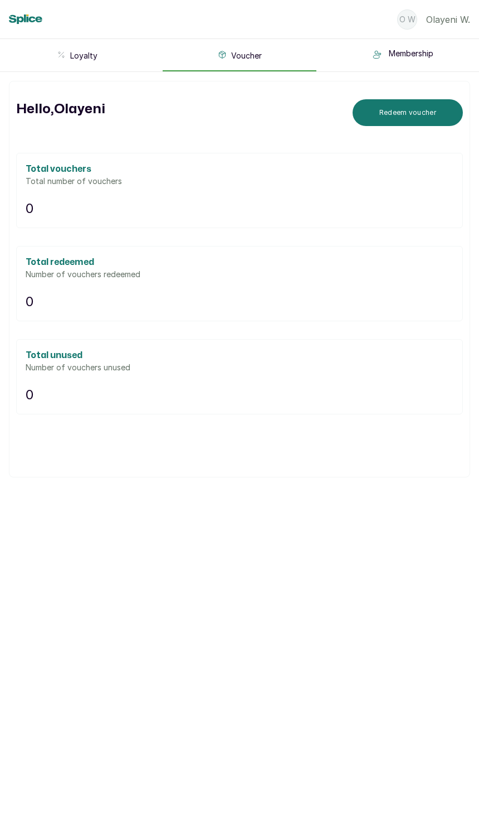
click at [66, 62] on button "Loyalty" at bounding box center [77, 56] width 154 height 30
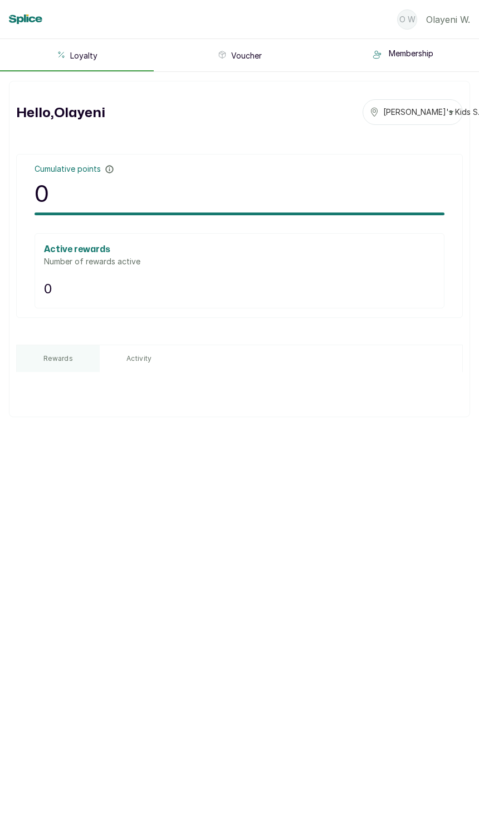
click at [403, 8] on button "O W [PERSON_NAME]" at bounding box center [434, 19] width 73 height 38
click at [432, 11] on button "O W [PERSON_NAME]" at bounding box center [434, 19] width 73 height 38
click at [442, 17] on p "[PERSON_NAME]" at bounding box center [449, 19] width 44 height 13
click at [190, 426] on html "Loyalty Voucher Membership O W Olayeni W . Logout Loyalty Voucher Membership He…" at bounding box center [239, 213] width 479 height 426
